Goal: Task Accomplishment & Management: Use online tool/utility

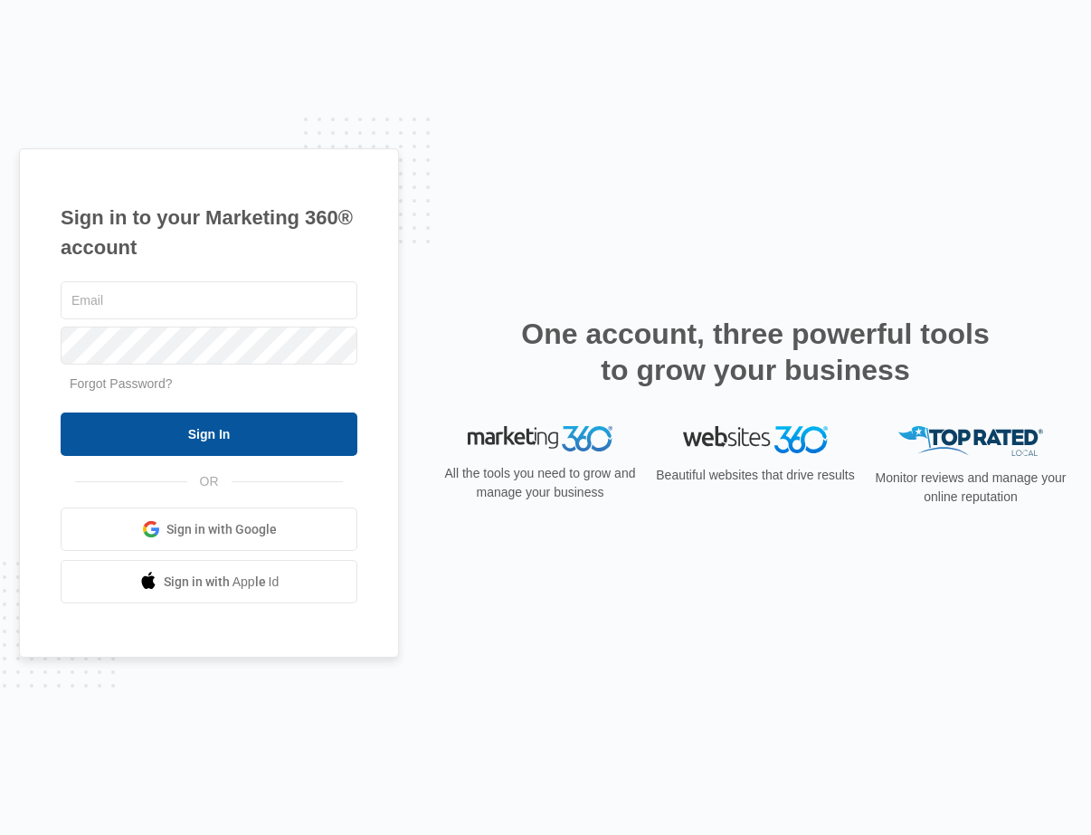
type input "[EMAIL_ADDRESS][DOMAIN_NAME]"
click at [218, 444] on input "Sign In" at bounding box center [209, 433] width 297 height 43
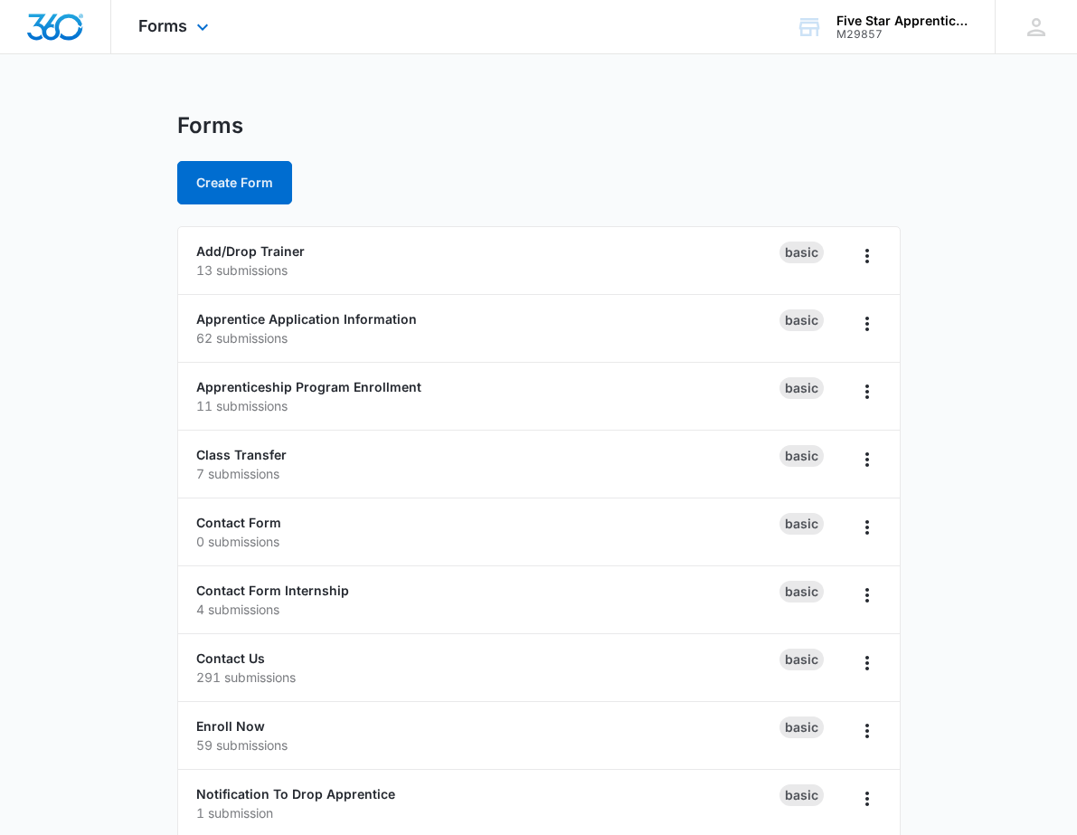
click at [157, 35] on div "Forms Apps Reputation Websites Forms CRM Email Social Shop Payments POS Content…" at bounding box center [175, 26] width 129 height 53
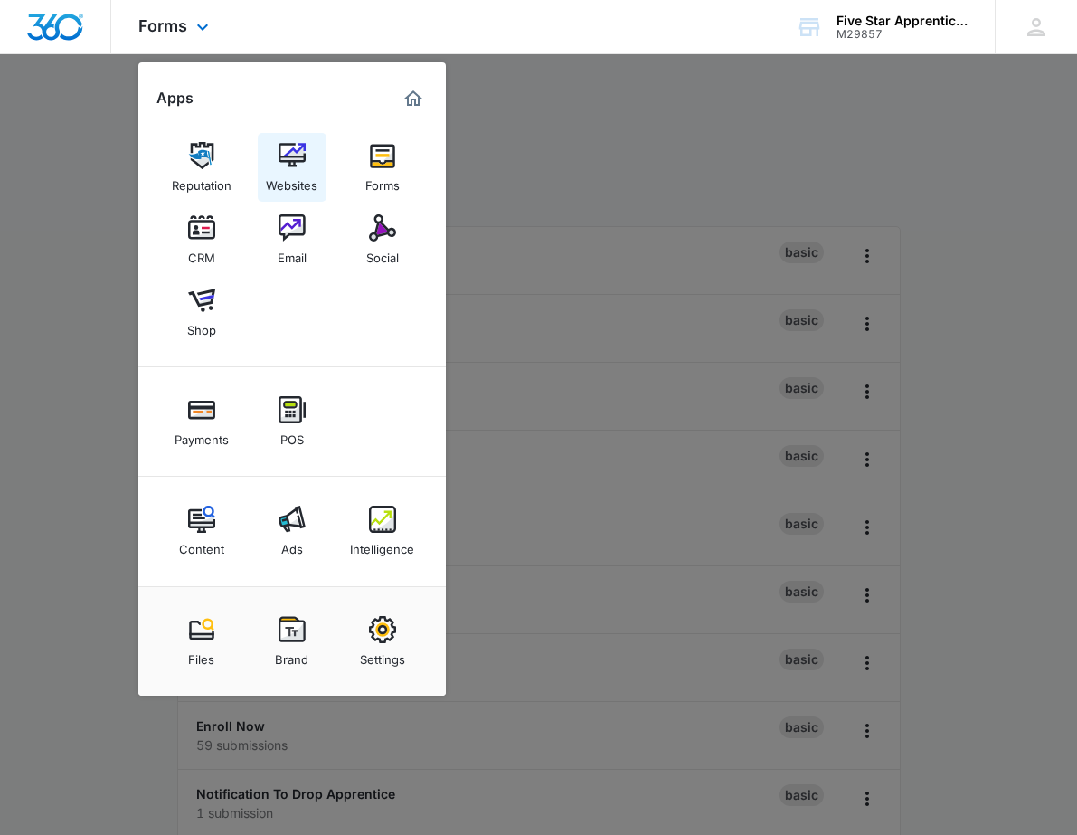
click at [289, 164] on img at bounding box center [292, 155] width 27 height 27
